Goal: Task Accomplishment & Management: Use online tool/utility

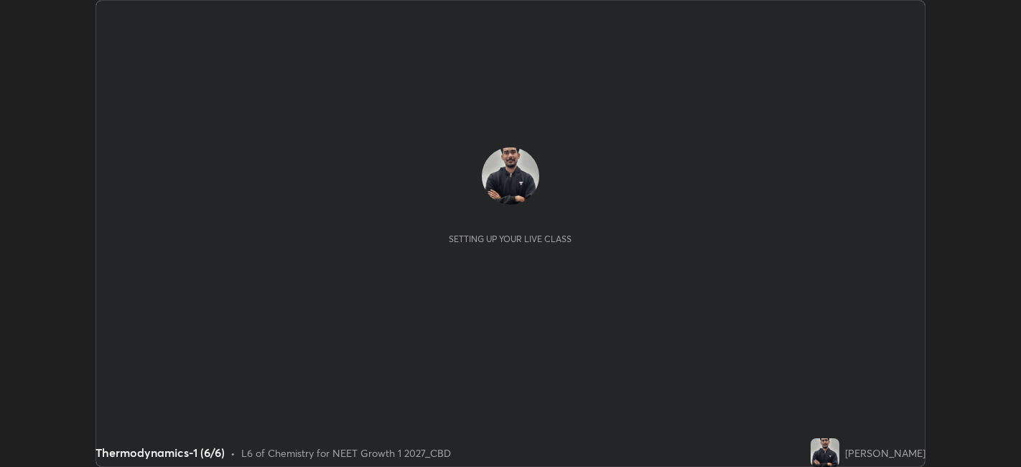
scroll to position [467, 1020]
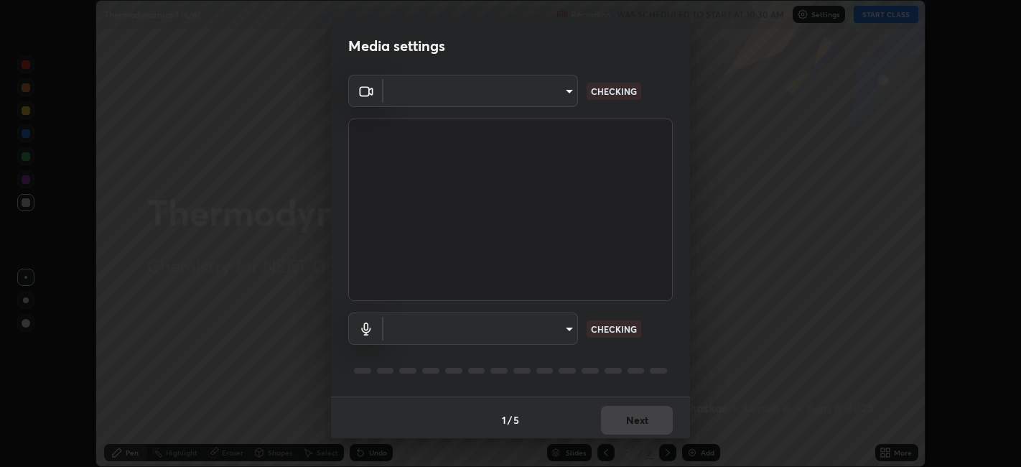
type input "052f9b30e05f62bb2e590cb50044ac96a00de3eab8a32c7a625fc31ec407be61"
type input "26c45b5a75dd284b2b07efa34f095bc96a029c451b0918895cb94407aa1265c0"
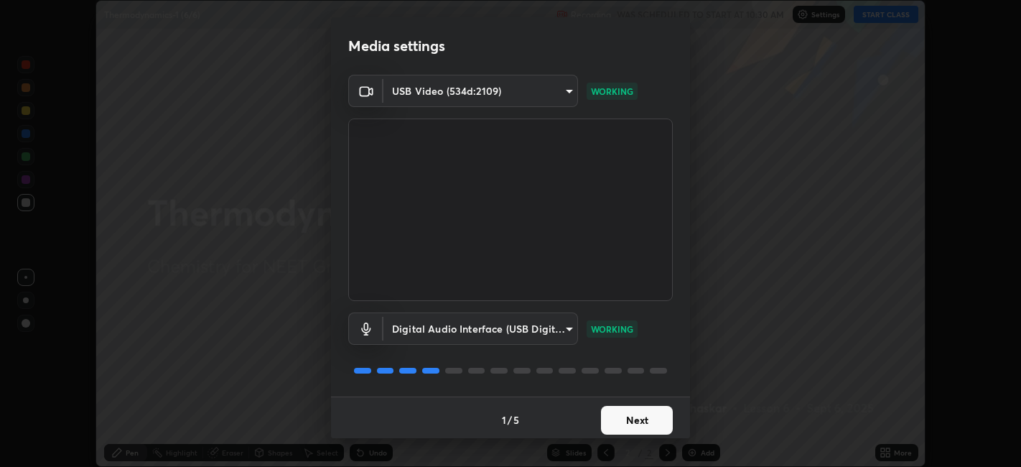
click at [647, 413] on button "Next" at bounding box center [637, 420] width 72 height 29
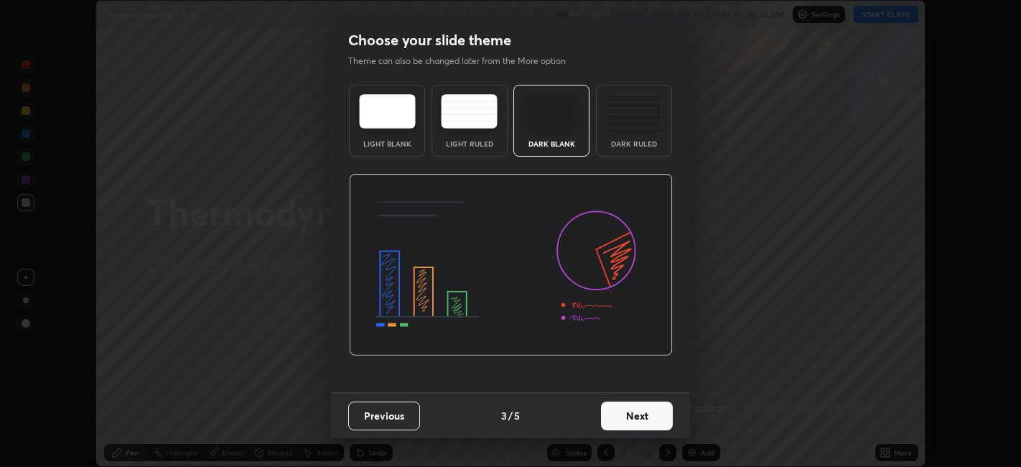
click at [631, 427] on button "Next" at bounding box center [637, 415] width 72 height 29
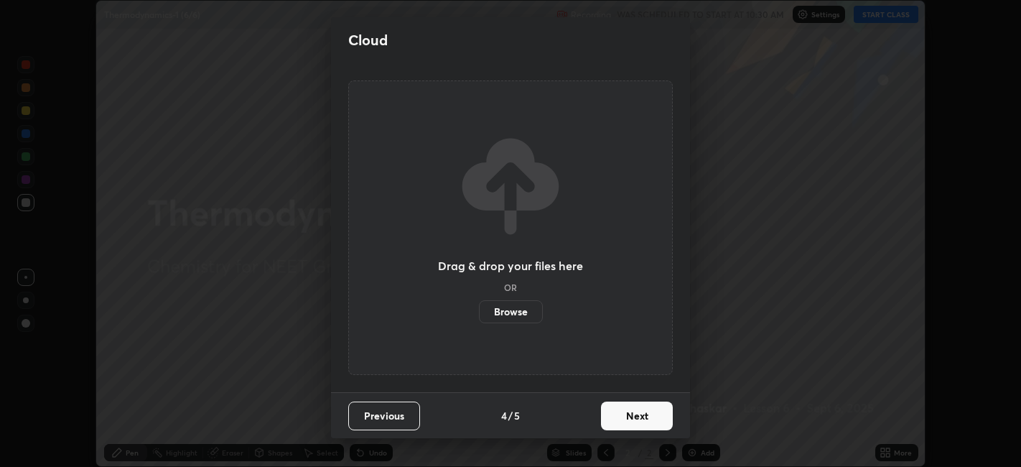
click at [635, 421] on button "Next" at bounding box center [637, 415] width 72 height 29
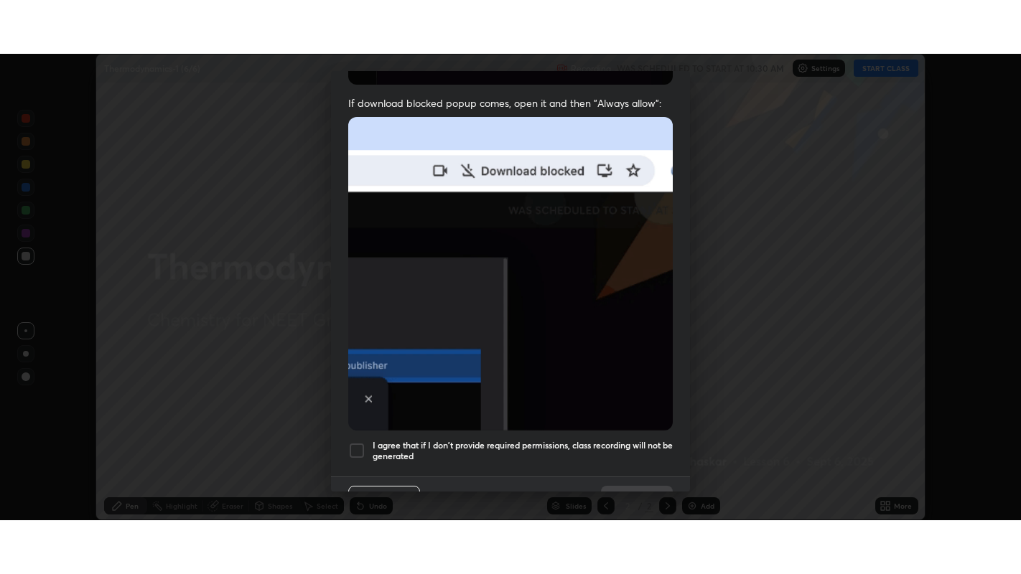
scroll to position [296, 0]
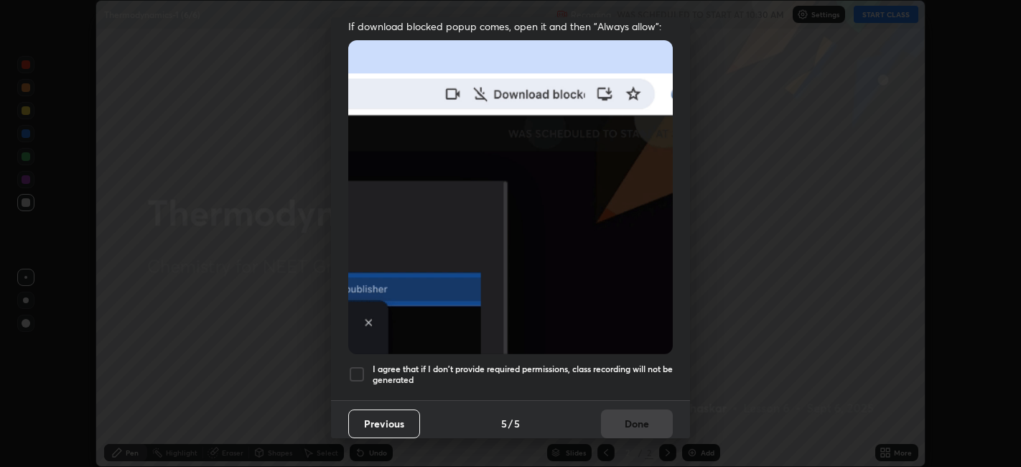
click at [530, 363] on h5 "I agree that if I don't provide required permissions, class recording will not …" at bounding box center [523, 374] width 300 height 22
click at [626, 409] on button "Done" at bounding box center [637, 423] width 72 height 29
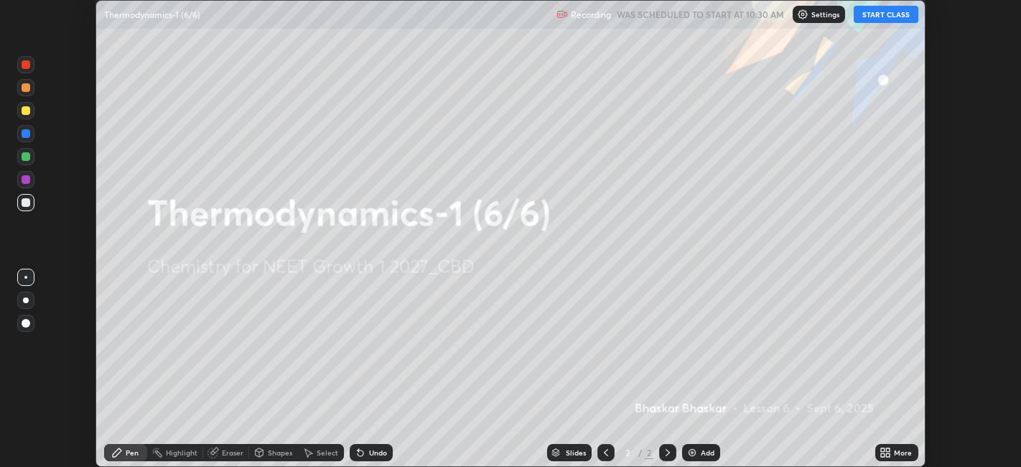
click at [690, 453] on img at bounding box center [691, 451] width 11 height 11
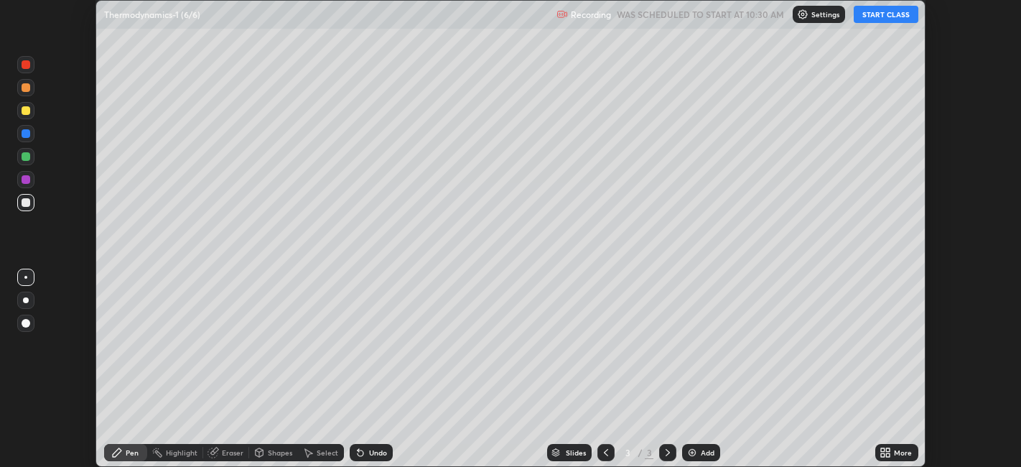
click at [898, 453] on div "More" at bounding box center [903, 452] width 18 height 7
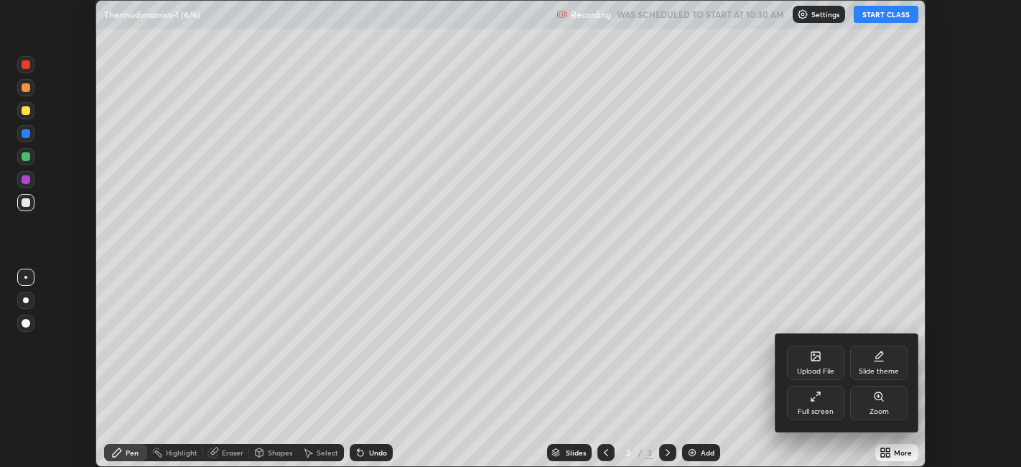
click at [825, 397] on div "Full screen" at bounding box center [815, 402] width 57 height 34
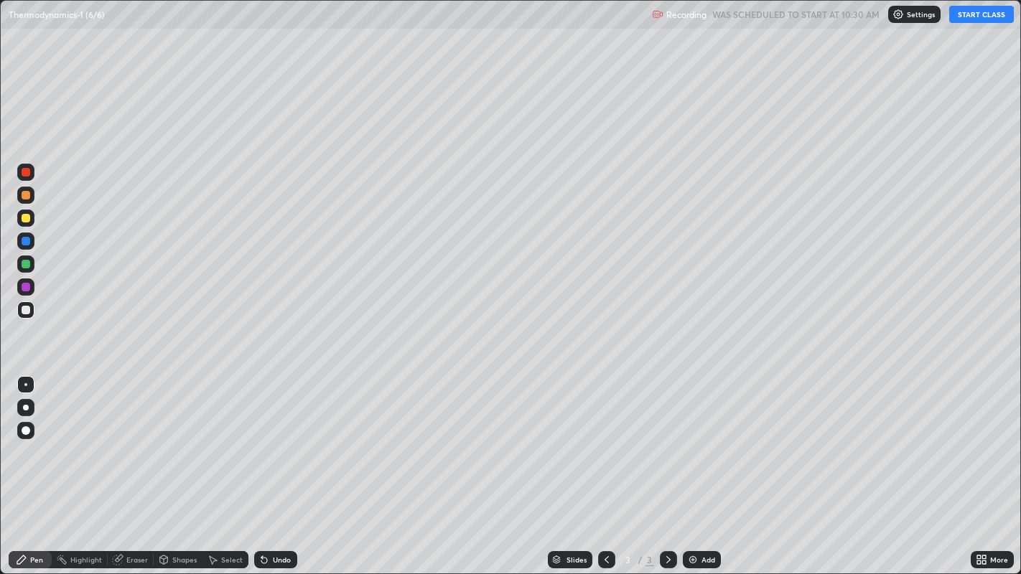
scroll to position [574, 1021]
click at [982, 17] on button "START CLASS" at bounding box center [981, 14] width 65 height 17
click at [32, 406] on div at bounding box center [25, 407] width 17 height 17
click at [26, 407] on div at bounding box center [26, 408] width 6 height 6
click at [290, 466] on div "Undo" at bounding box center [275, 559] width 43 height 17
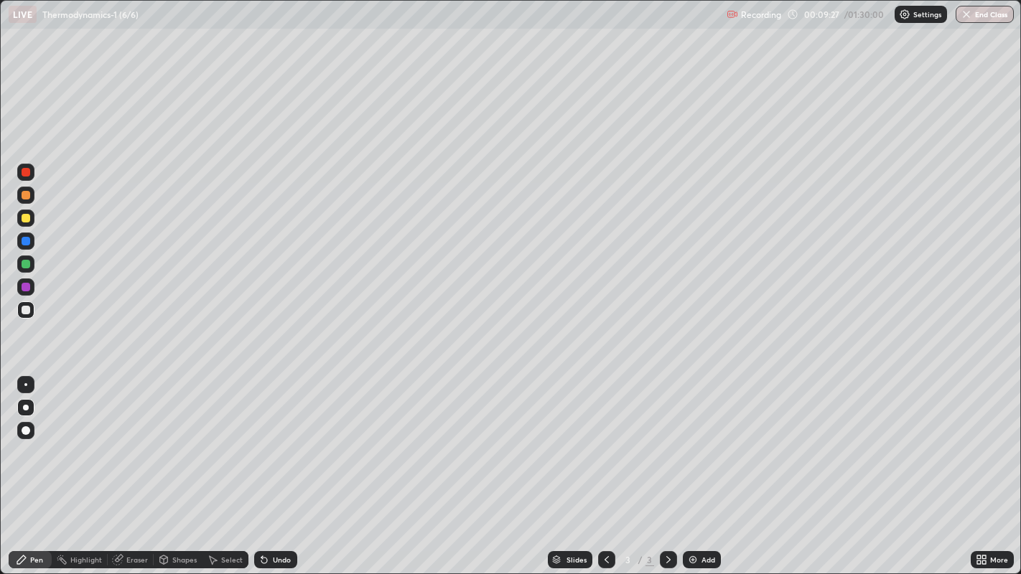
click at [276, 466] on div "Undo" at bounding box center [282, 559] width 18 height 7
click at [278, 466] on div "Undo" at bounding box center [282, 559] width 18 height 7
click at [127, 466] on div "Eraser" at bounding box center [137, 559] width 22 height 7
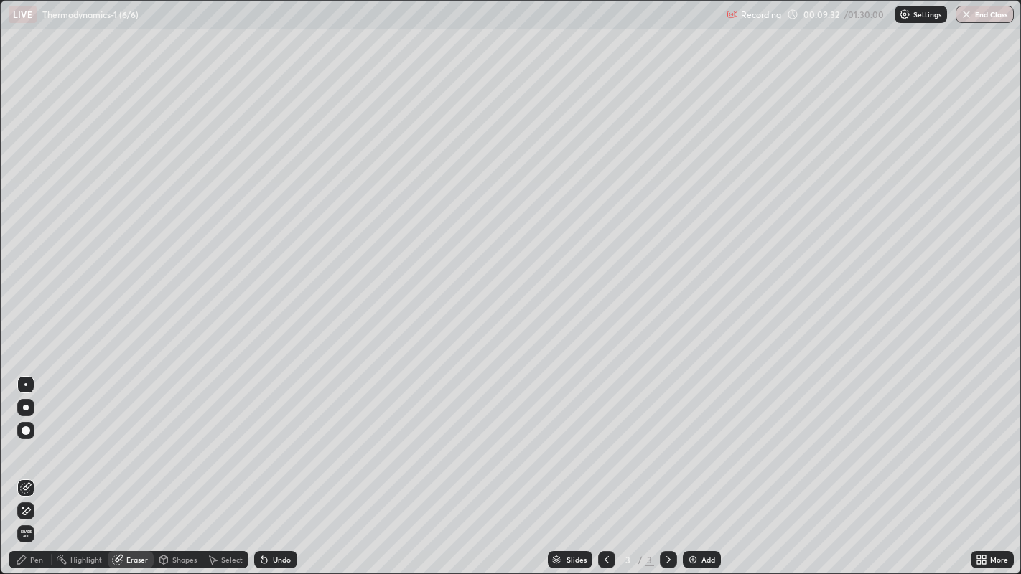
click at [22, 466] on icon at bounding box center [21, 560] width 9 height 9
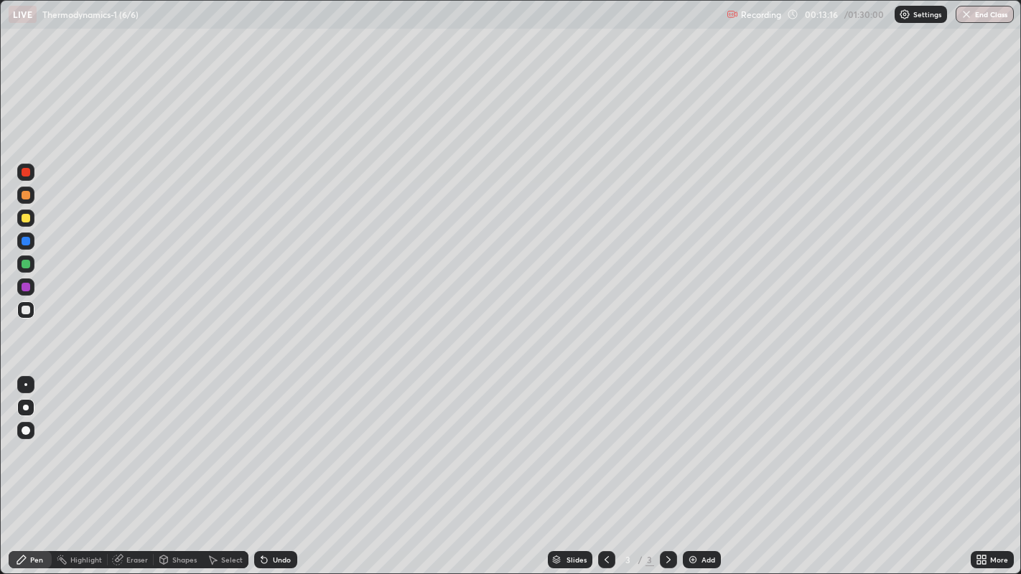
click at [709, 466] on div "Add" at bounding box center [708, 559] width 14 height 7
click at [281, 466] on div "Undo" at bounding box center [282, 559] width 18 height 7
click at [25, 220] on div at bounding box center [26, 218] width 9 height 9
click at [24, 245] on div at bounding box center [26, 241] width 9 height 9
click at [24, 309] on div at bounding box center [26, 310] width 9 height 9
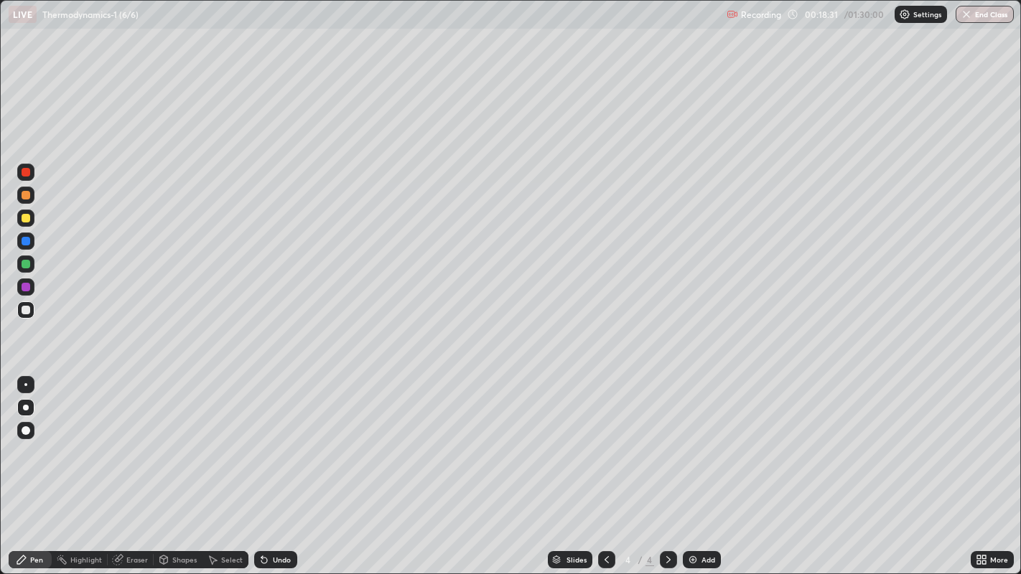
click at [33, 219] on div at bounding box center [25, 218] width 17 height 17
click at [710, 466] on div "Add" at bounding box center [702, 559] width 38 height 17
click at [34, 311] on div at bounding box center [25, 309] width 17 height 17
click at [139, 466] on div "Eraser" at bounding box center [137, 559] width 22 height 7
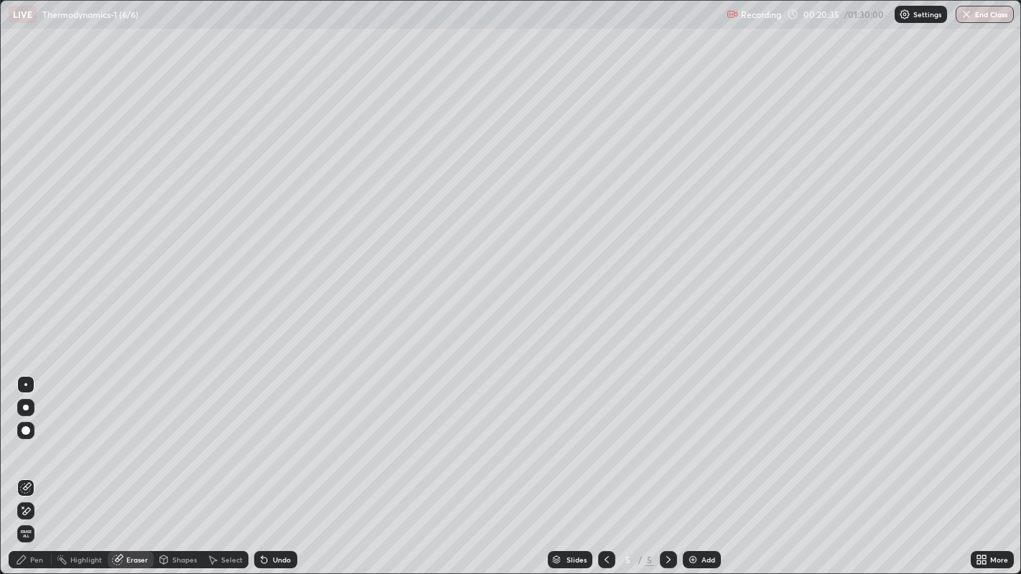
click at [36, 466] on div "Pen" at bounding box center [36, 559] width 13 height 7
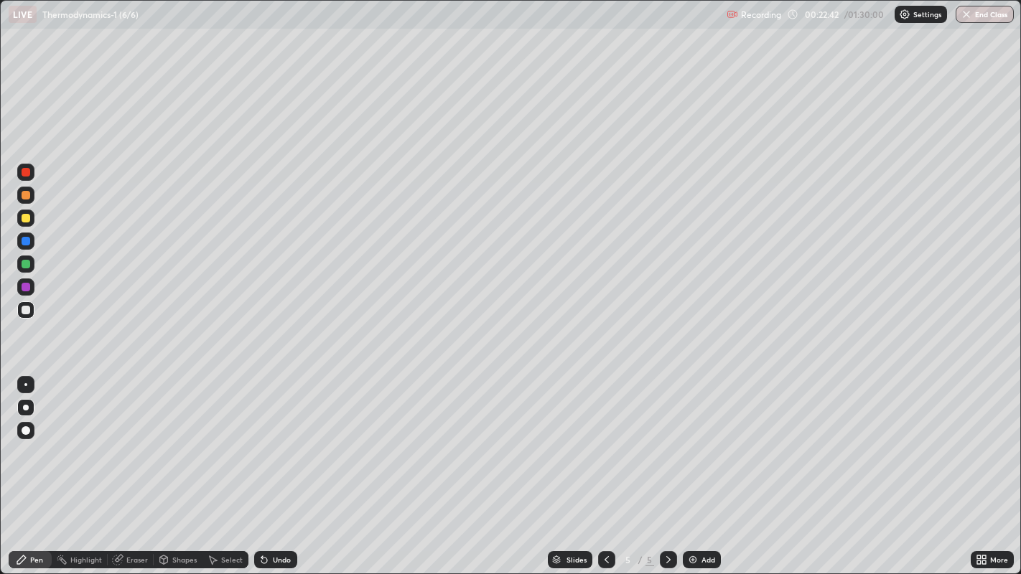
click at [704, 466] on div "Add" at bounding box center [708, 559] width 14 height 7
click at [706, 466] on div "Add" at bounding box center [708, 559] width 14 height 7
click at [281, 466] on div "Undo" at bounding box center [282, 559] width 18 height 7
click at [286, 466] on div "Undo" at bounding box center [282, 559] width 18 height 7
click at [27, 218] on div at bounding box center [26, 218] width 9 height 9
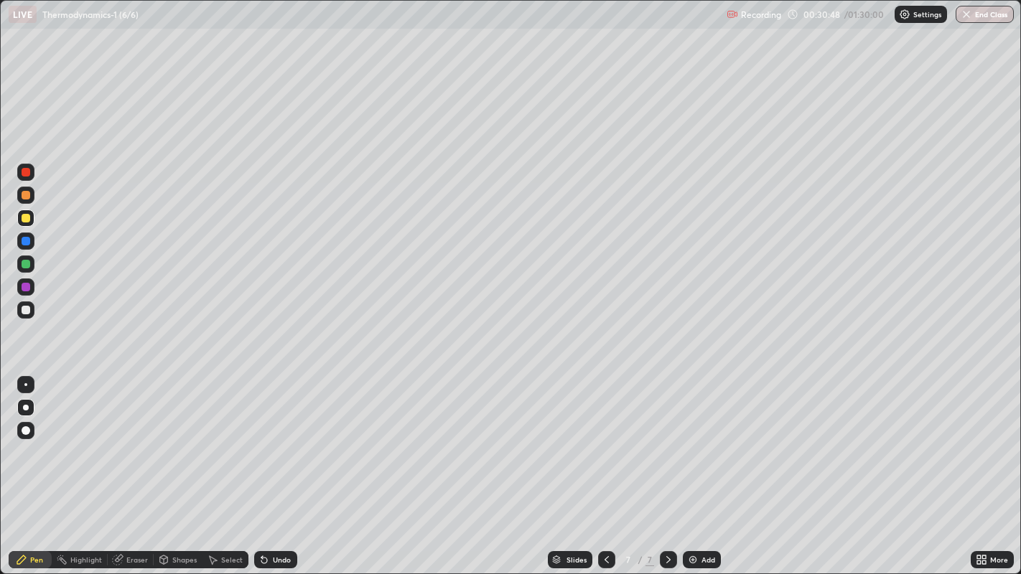
click at [704, 466] on div "Add" at bounding box center [708, 559] width 14 height 7
click at [27, 309] on div at bounding box center [26, 310] width 9 height 9
click at [603, 466] on icon at bounding box center [606, 559] width 11 height 11
click at [664, 466] on icon at bounding box center [667, 559] width 11 height 11
click at [281, 466] on div "Undo" at bounding box center [282, 559] width 18 height 7
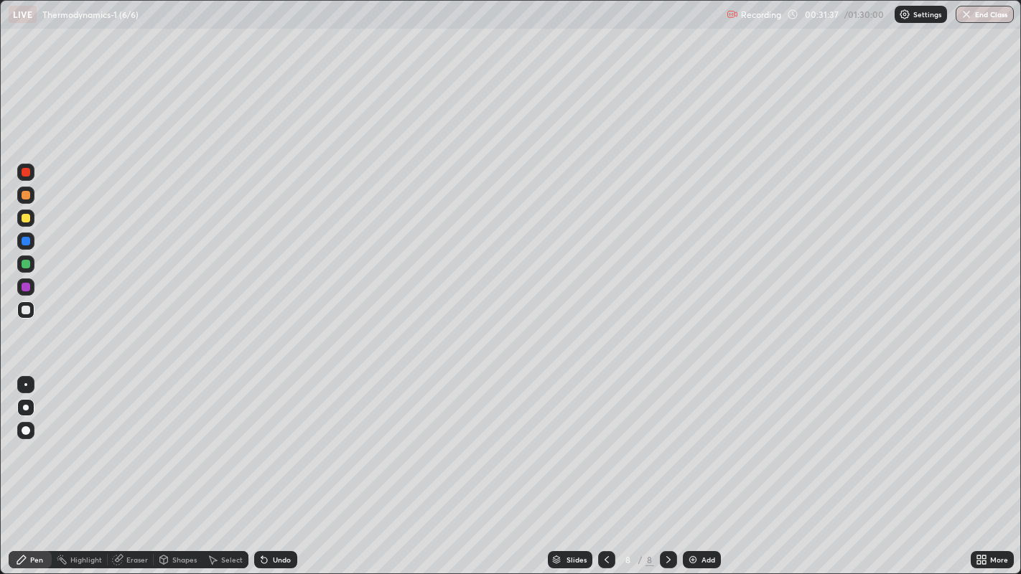
click at [286, 466] on div "Undo" at bounding box center [275, 559] width 43 height 17
click at [269, 466] on div "Undo" at bounding box center [275, 559] width 43 height 17
click at [704, 466] on div "Add" at bounding box center [708, 559] width 14 height 7
click at [701, 466] on div "Add" at bounding box center [708, 559] width 14 height 7
click at [280, 466] on div "Undo" at bounding box center [282, 559] width 18 height 7
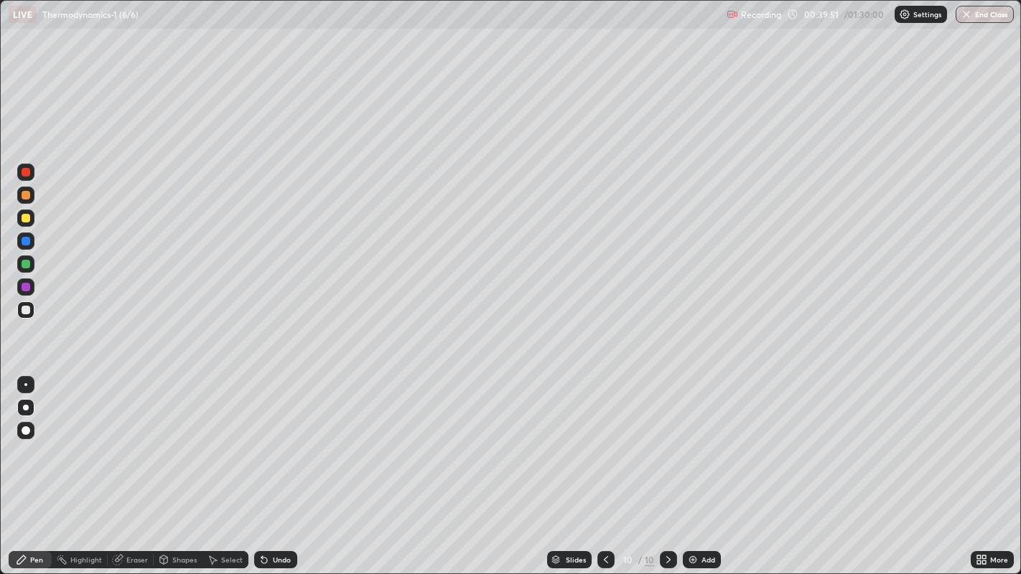
click at [280, 466] on div "Undo" at bounding box center [282, 559] width 18 height 7
click at [281, 466] on div "Undo" at bounding box center [282, 559] width 18 height 7
click at [27, 215] on div at bounding box center [26, 218] width 9 height 9
click at [29, 311] on div at bounding box center [26, 310] width 9 height 9
click at [704, 466] on div "Add" at bounding box center [708, 559] width 14 height 7
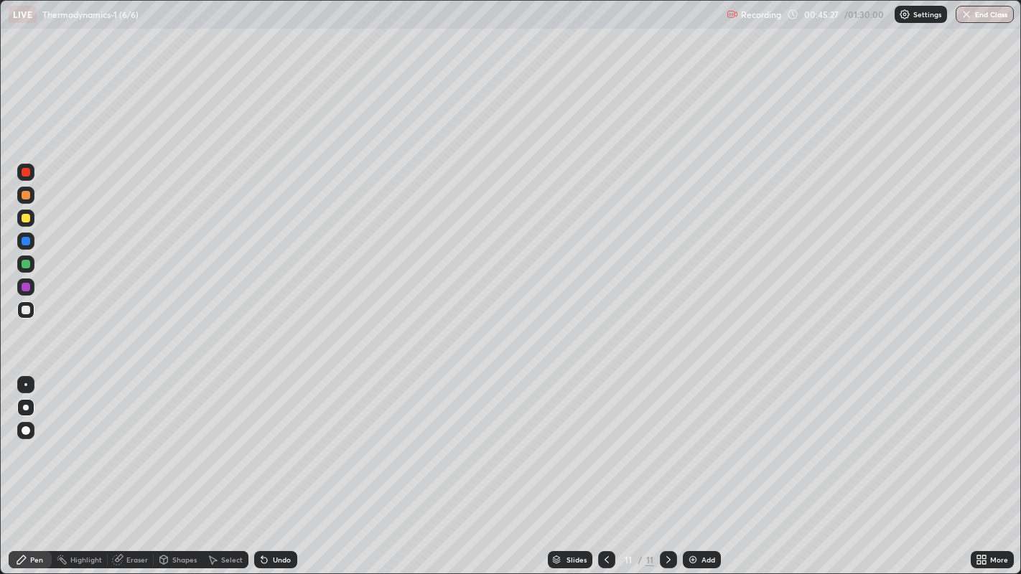
click at [138, 466] on div "Eraser" at bounding box center [137, 559] width 22 height 7
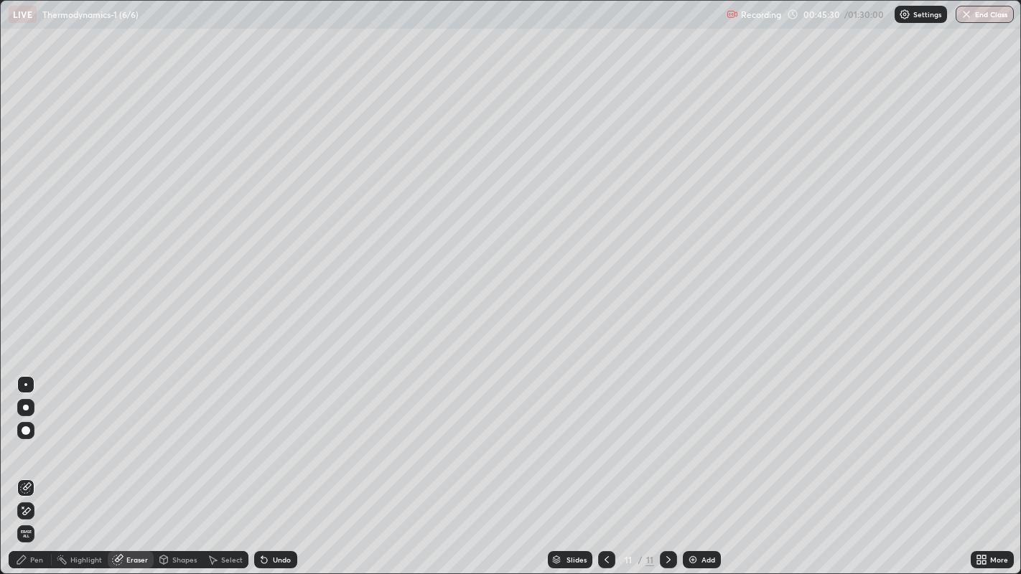
click at [33, 466] on div "Pen" at bounding box center [36, 559] width 13 height 7
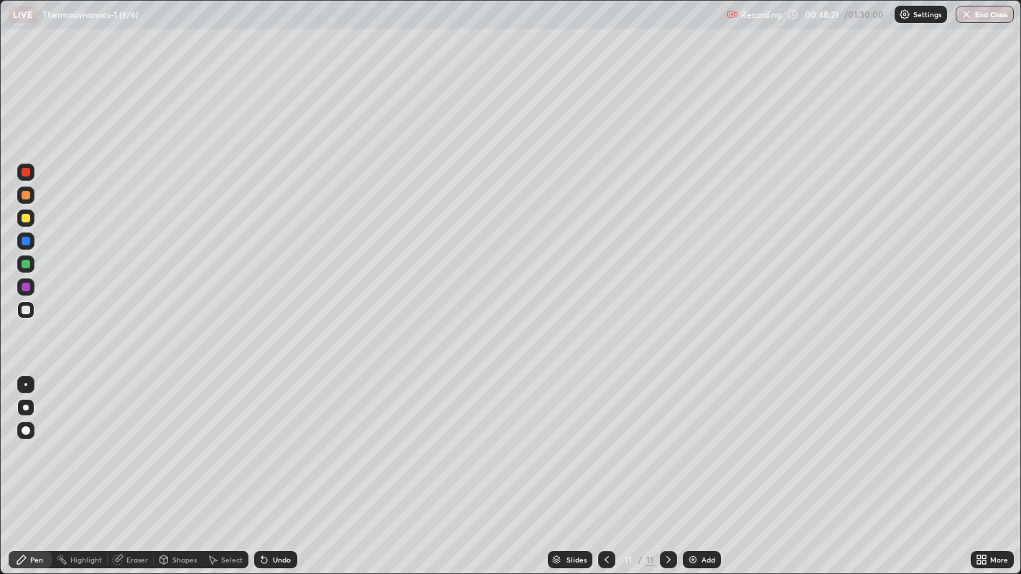
click at [707, 466] on div "Add" at bounding box center [708, 559] width 14 height 7
click at [25, 218] on div at bounding box center [26, 218] width 9 height 9
click at [698, 466] on div "Add" at bounding box center [702, 559] width 38 height 17
click at [26, 310] on div at bounding box center [26, 310] width 9 height 9
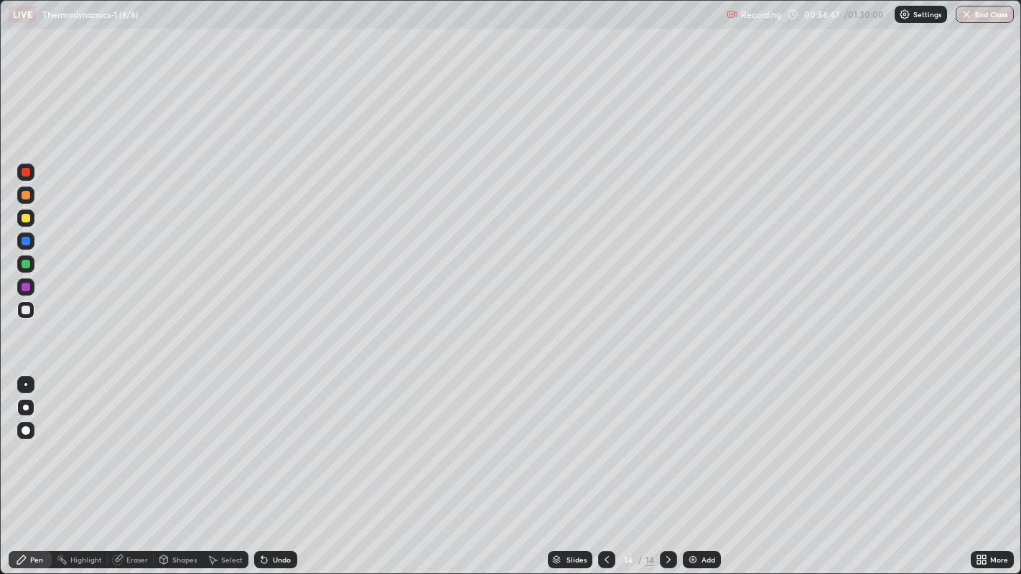
click at [687, 466] on img at bounding box center [692, 559] width 11 height 11
click at [604, 466] on icon at bounding box center [606, 559] width 11 height 11
click at [666, 466] on icon at bounding box center [667, 559] width 11 height 11
click at [704, 466] on div "Add" at bounding box center [708, 559] width 14 height 7
click at [284, 466] on div "Undo" at bounding box center [282, 559] width 18 height 7
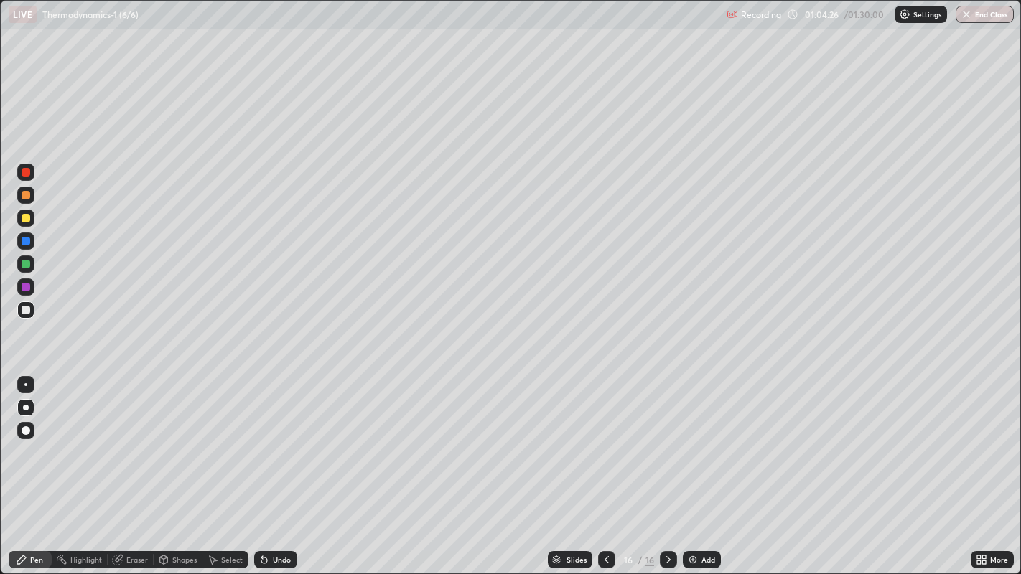
click at [709, 466] on div "Add" at bounding box center [708, 559] width 14 height 7
click at [278, 466] on div "Undo" at bounding box center [282, 559] width 18 height 7
click at [276, 466] on div "Undo" at bounding box center [282, 559] width 18 height 7
click at [280, 466] on div "Undo" at bounding box center [282, 559] width 18 height 7
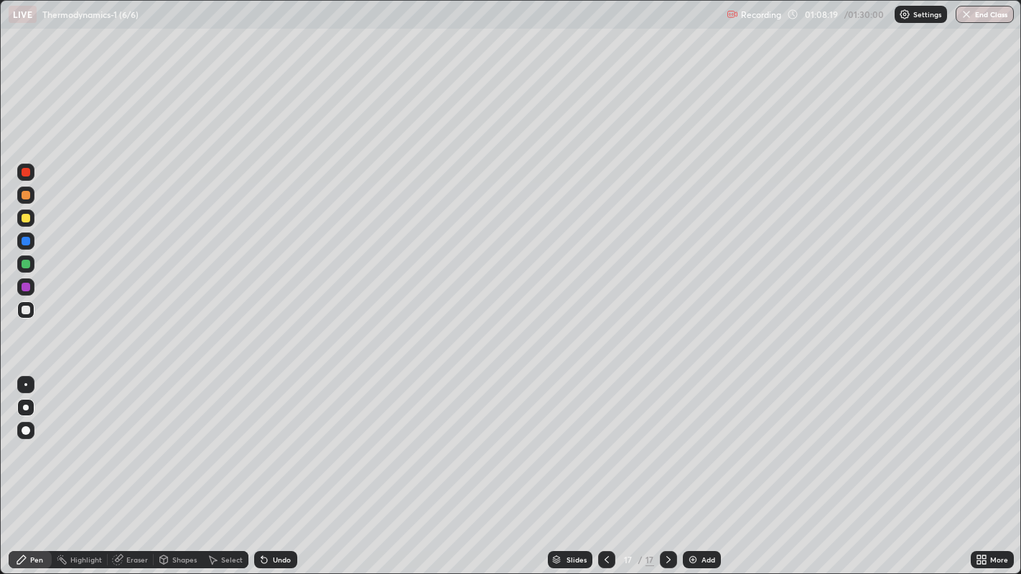
click at [285, 466] on div "Undo" at bounding box center [282, 559] width 18 height 7
click at [286, 466] on div "Undo" at bounding box center [282, 559] width 18 height 7
click at [288, 466] on div "Undo" at bounding box center [282, 559] width 18 height 7
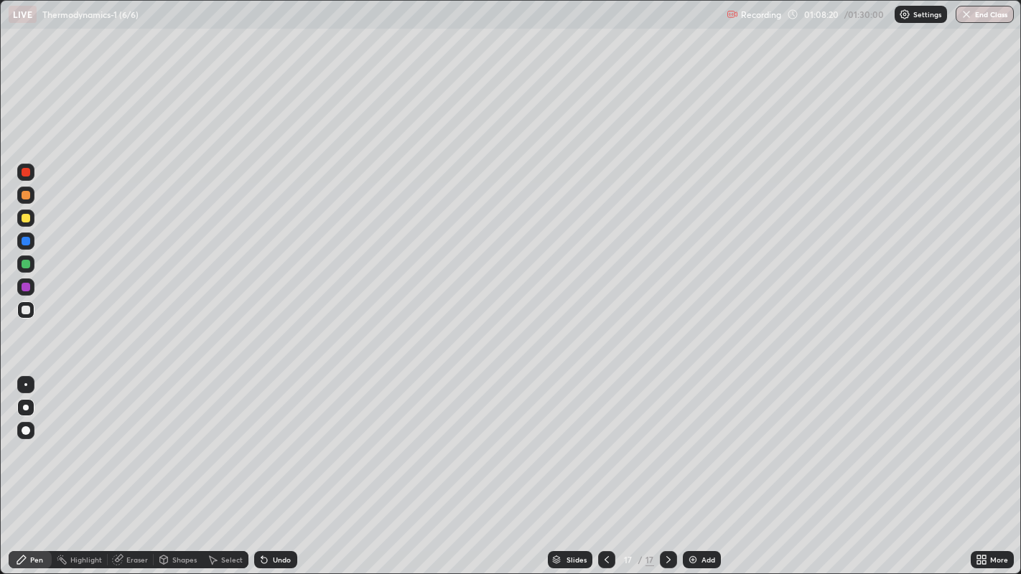
click at [288, 466] on div "Undo" at bounding box center [282, 559] width 18 height 7
click at [283, 466] on div "Undo" at bounding box center [282, 559] width 18 height 7
click at [284, 466] on div "Undo" at bounding box center [282, 559] width 18 height 7
click at [287, 466] on div "Undo" at bounding box center [282, 559] width 18 height 7
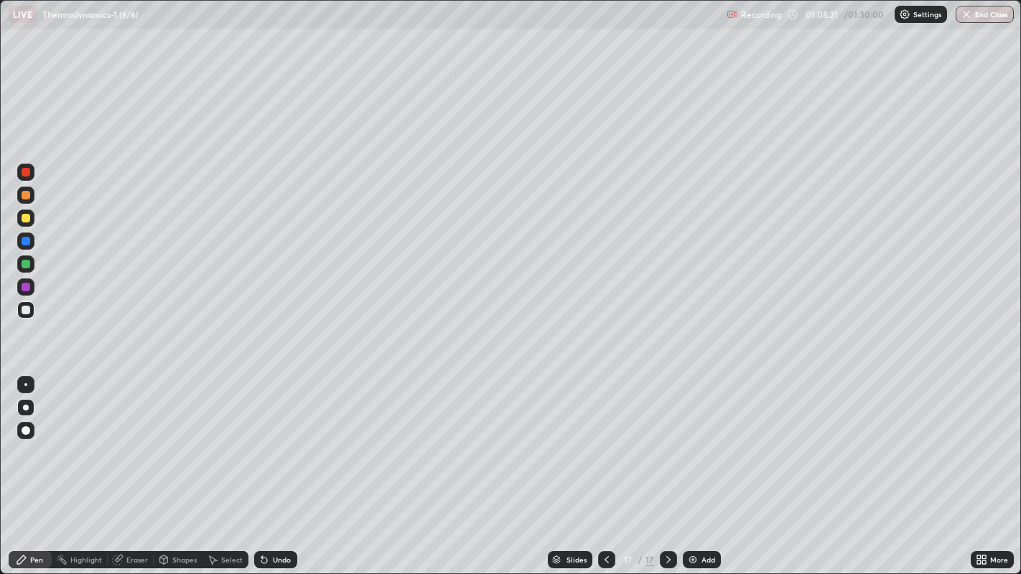
click at [288, 466] on div "Undo" at bounding box center [282, 559] width 18 height 7
click at [291, 466] on div "Undo" at bounding box center [275, 559] width 43 height 17
click at [280, 466] on div "Undo" at bounding box center [282, 559] width 18 height 7
click at [136, 466] on div "Eraser" at bounding box center [137, 559] width 22 height 7
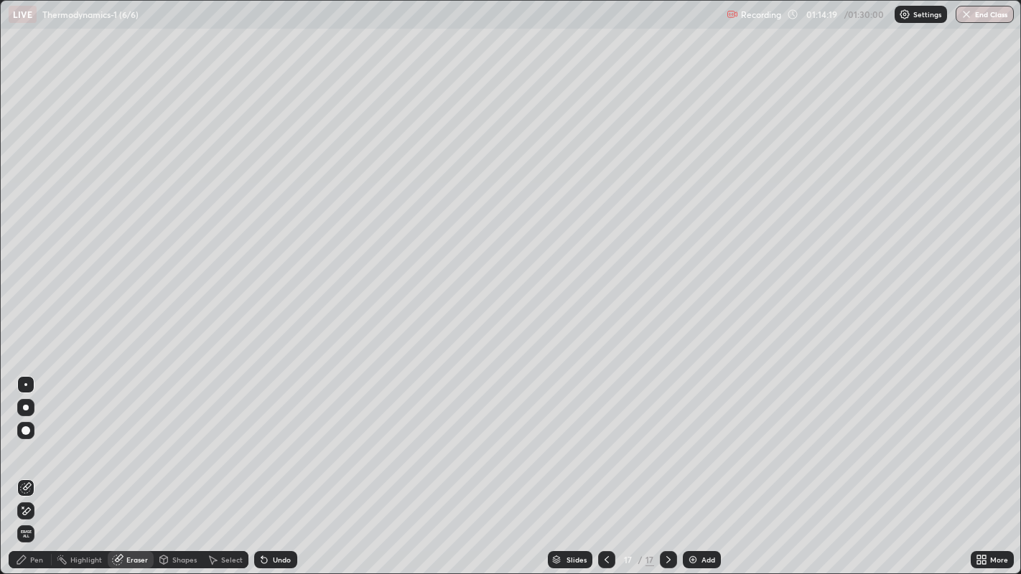
click at [35, 466] on div "Pen" at bounding box center [30, 559] width 43 height 17
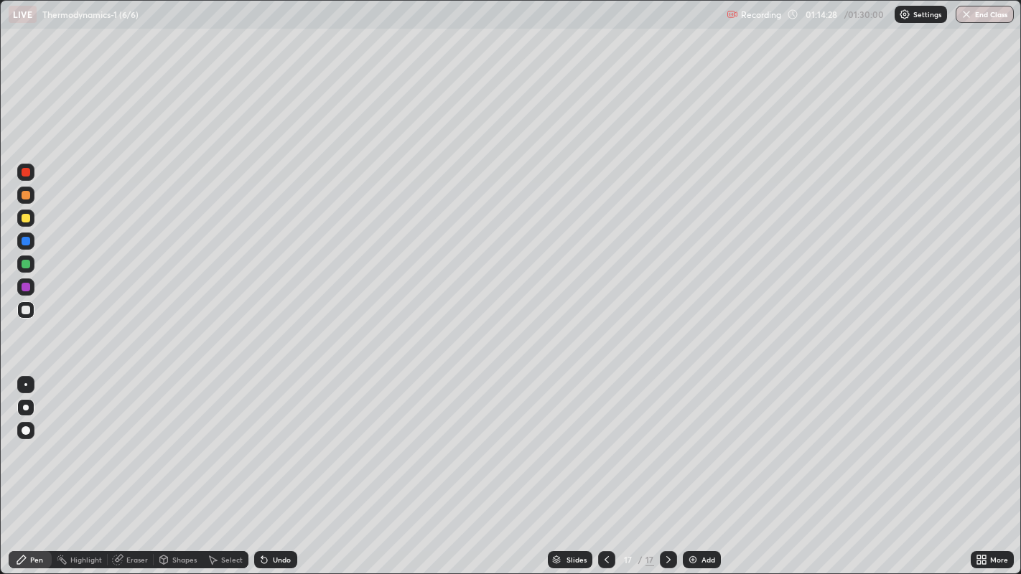
click at [34, 466] on div "Pen" at bounding box center [30, 559] width 43 height 17
click at [706, 466] on div "Add" at bounding box center [708, 559] width 14 height 7
click at [284, 466] on div "Undo" at bounding box center [282, 559] width 18 height 7
click at [136, 466] on div "Eraser" at bounding box center [137, 559] width 22 height 7
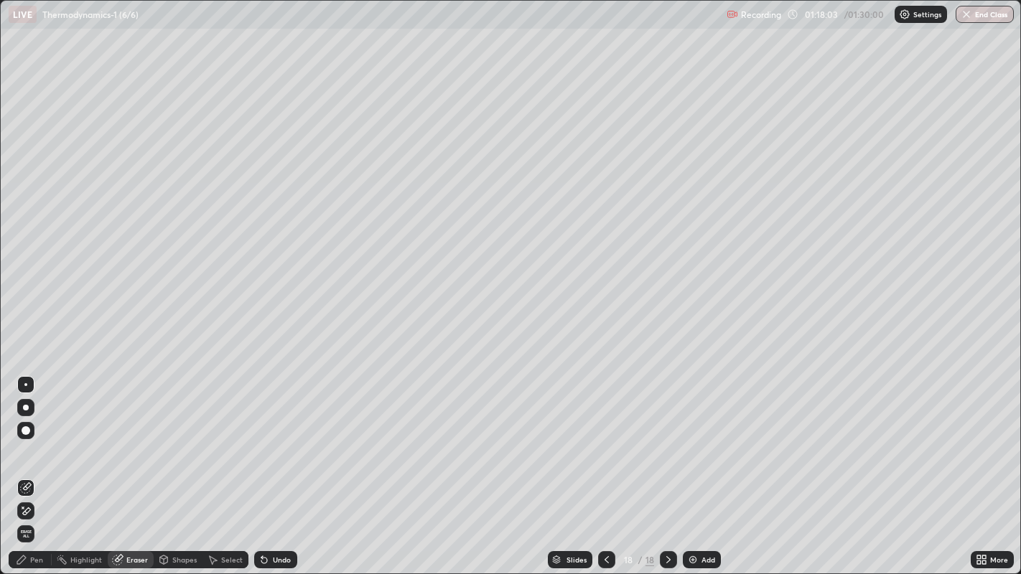
click at [37, 466] on div "Pen" at bounding box center [30, 559] width 43 height 17
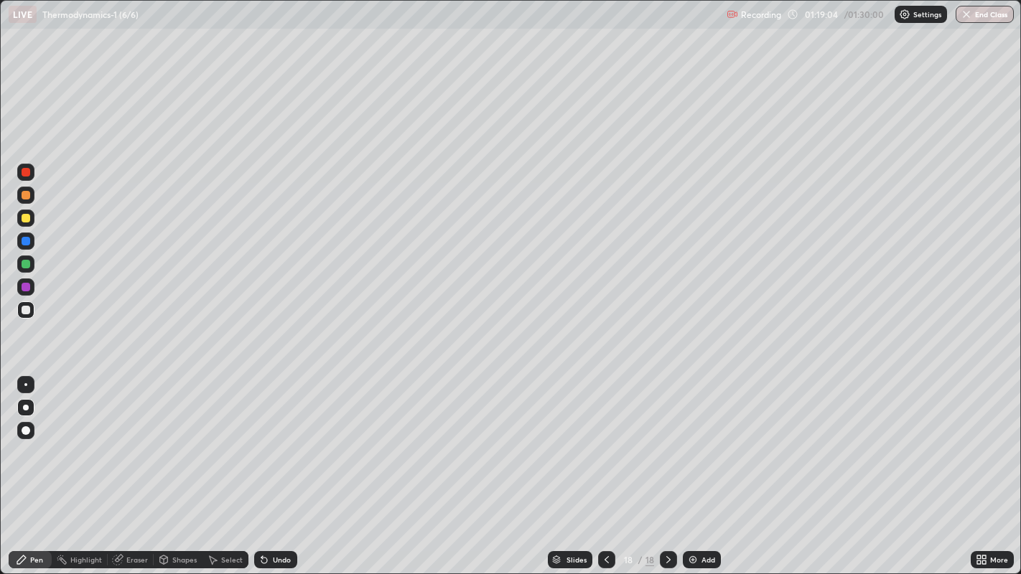
click at [606, 466] on icon at bounding box center [606, 559] width 11 height 11
click at [667, 466] on icon at bounding box center [667, 559] width 11 height 11
click at [706, 466] on div "Add" at bounding box center [708, 559] width 14 height 7
click at [271, 466] on div "Undo" at bounding box center [275, 559] width 43 height 17
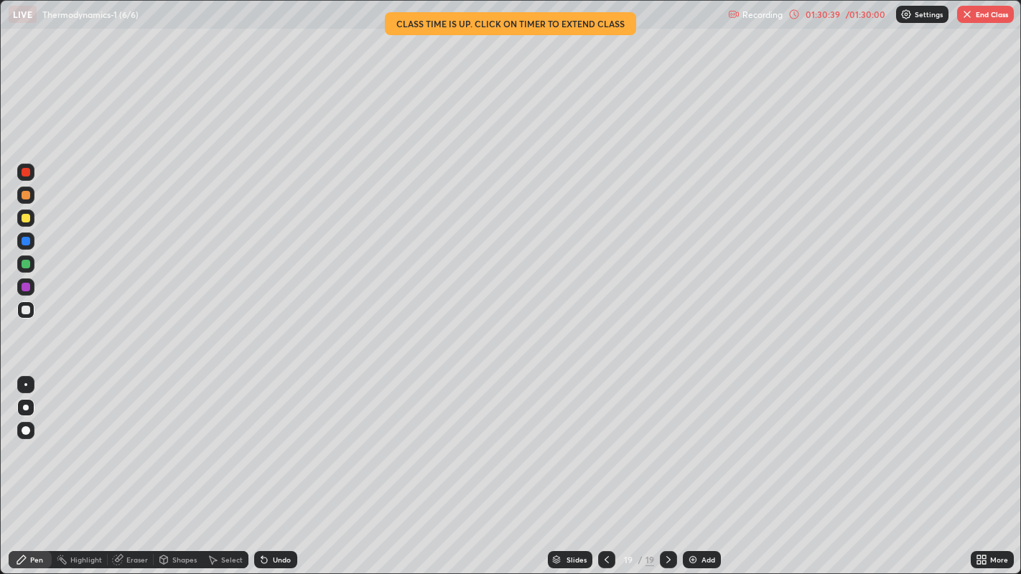
click at [991, 18] on button "End Class" at bounding box center [985, 14] width 57 height 17
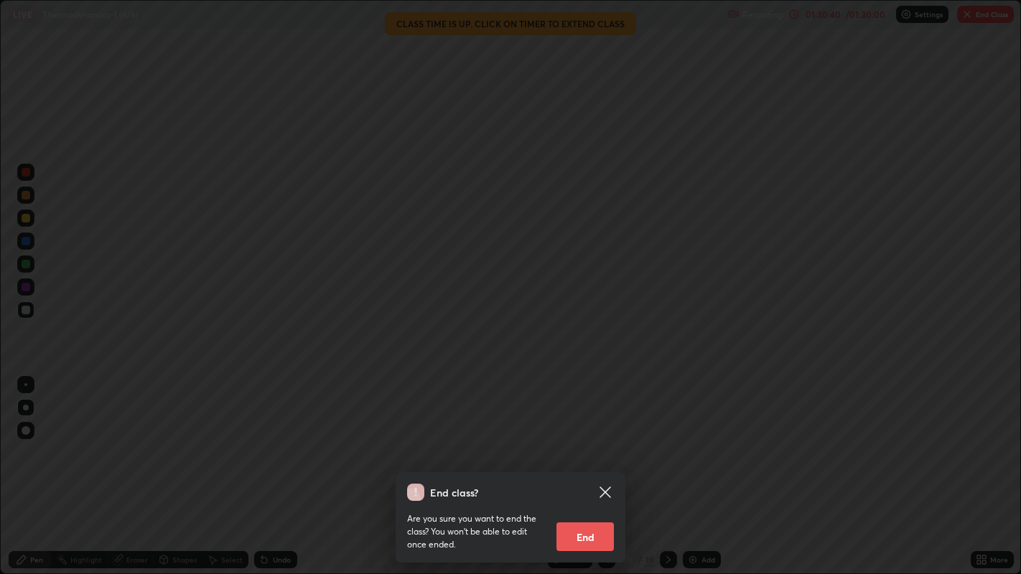
click at [591, 466] on button "End" at bounding box center [584, 537] width 57 height 29
